Goal: Navigation & Orientation: Find specific page/section

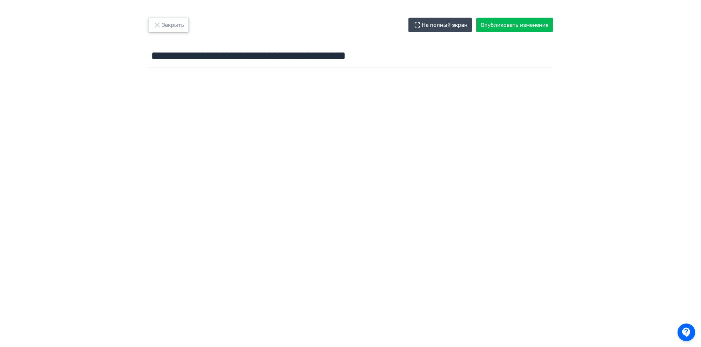
click at [173, 26] on button "Закрыть" at bounding box center [168, 25] width 41 height 15
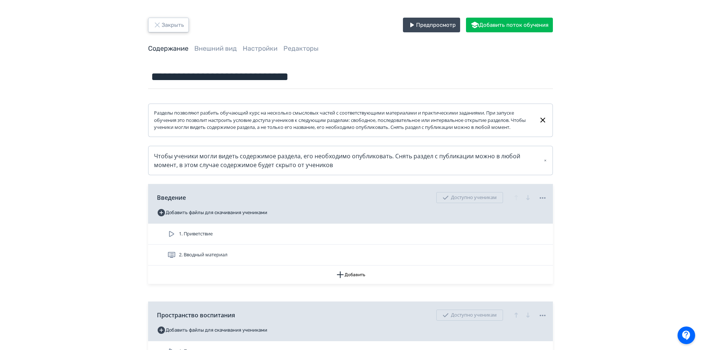
click at [171, 25] on button "Закрыть" at bounding box center [168, 25] width 41 height 15
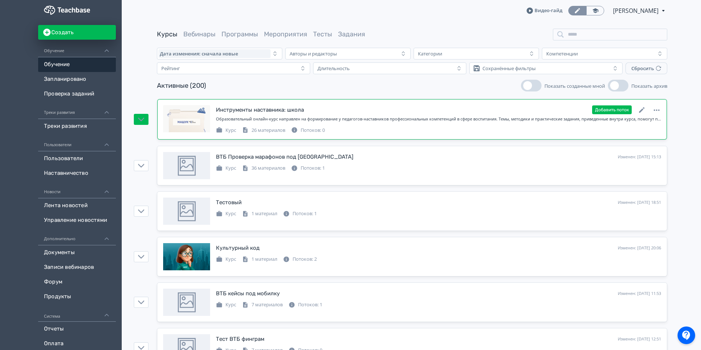
drag, startPoint x: 699, startPoint y: 149, endPoint x: 524, endPoint y: 122, distance: 177.0
click at [644, 107] on icon at bounding box center [642, 110] width 9 height 9
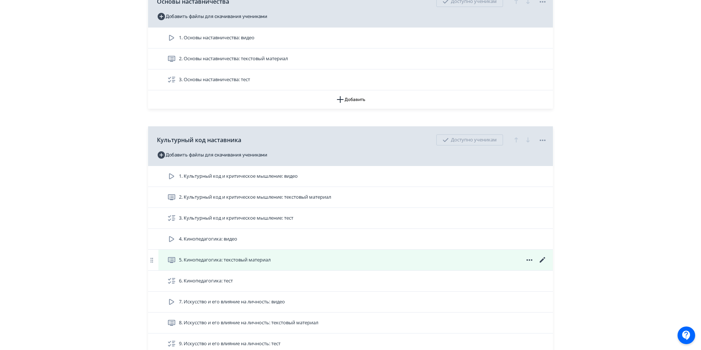
scroll to position [550, 0]
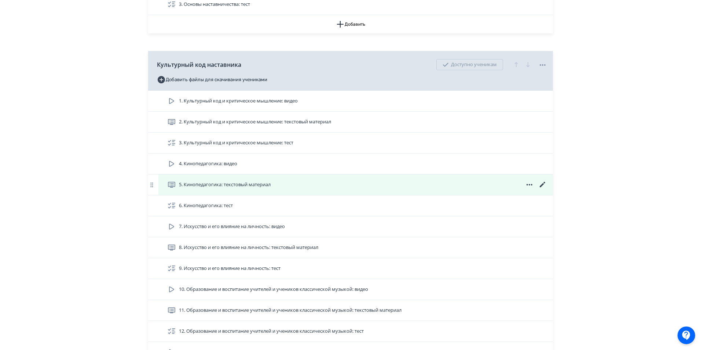
click at [543, 187] on icon at bounding box center [543, 185] width 6 height 6
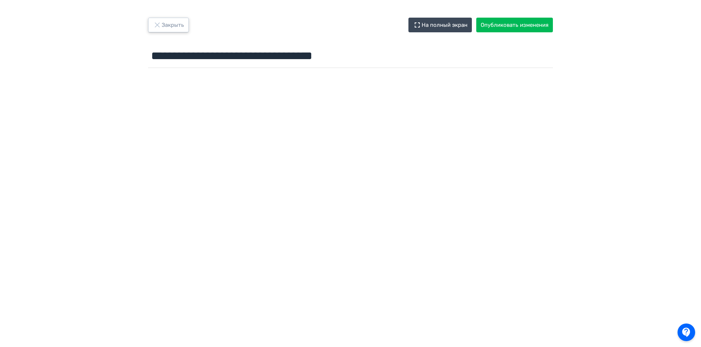
click at [178, 23] on button "Закрыть" at bounding box center [168, 25] width 41 height 15
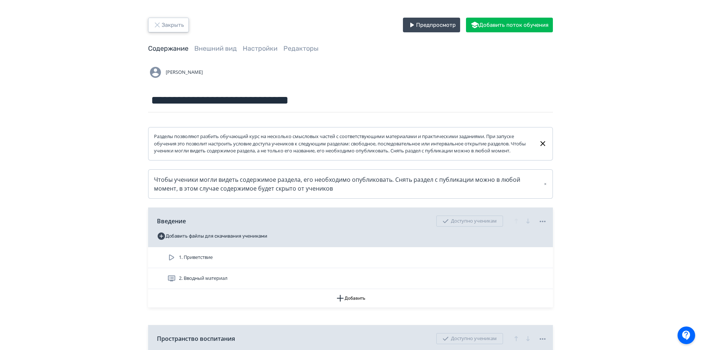
click at [182, 22] on button "Закрыть" at bounding box center [168, 25] width 41 height 15
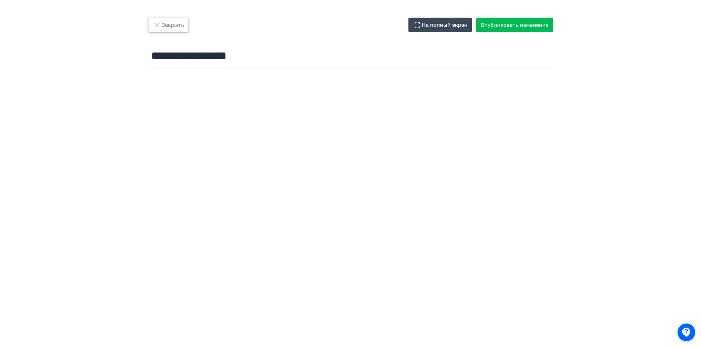
click at [165, 27] on button "Закрыть" at bounding box center [168, 25] width 41 height 15
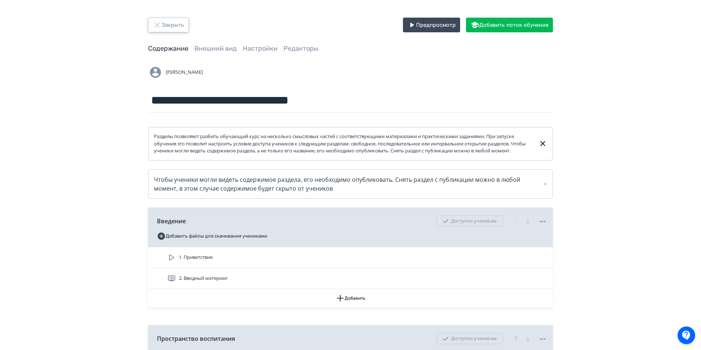
click at [161, 30] on button "Закрыть" at bounding box center [168, 25] width 41 height 15
